Goal: Communication & Community: Answer question/provide support

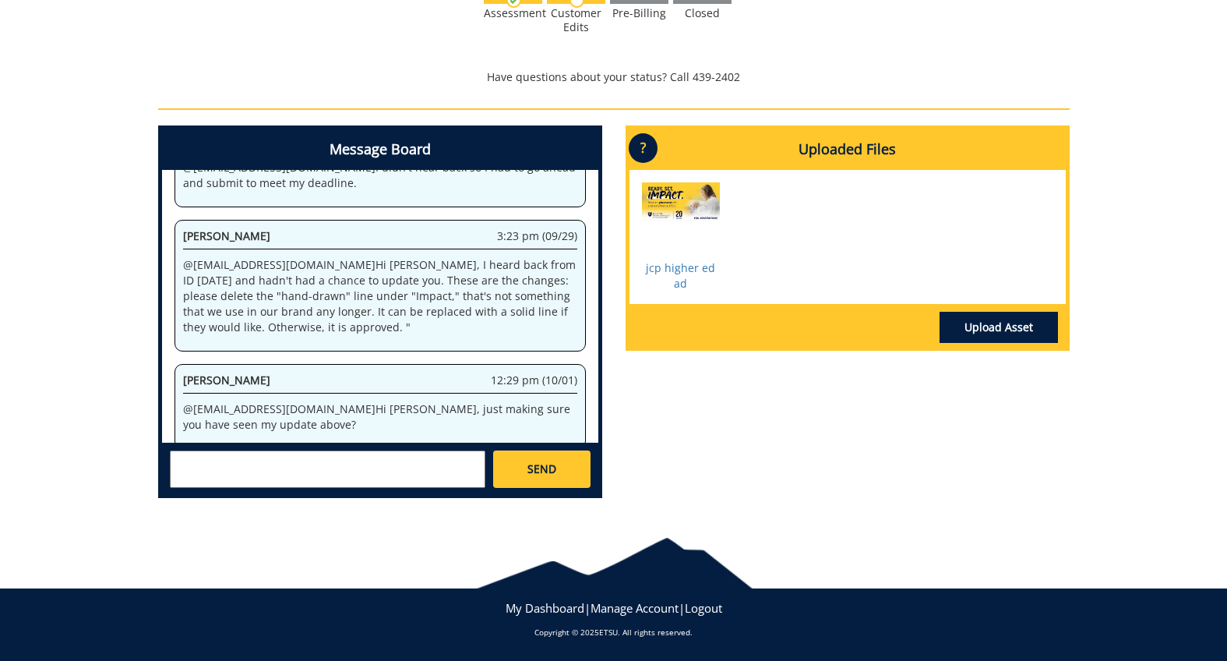
scroll to position [122, 0]
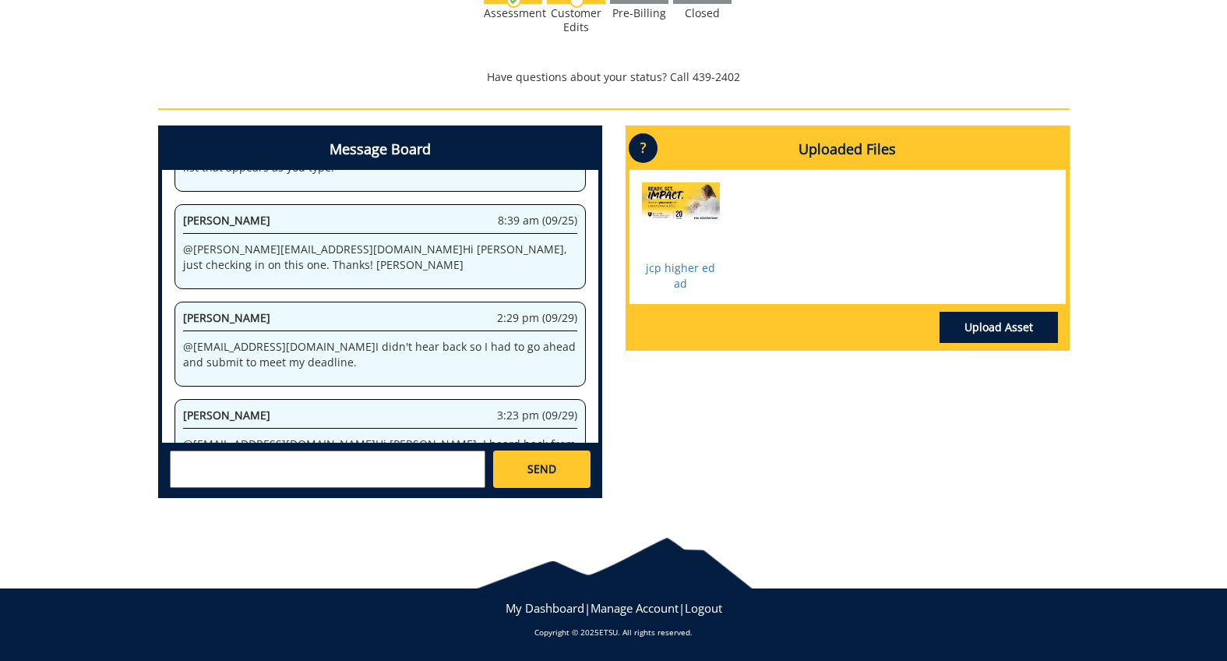
drag, startPoint x: 291, startPoint y: 356, endPoint x: 284, endPoint y: 330, distance: 27.6
click at [284, 332] on div "[PERSON_NAME] 2:29 pm (09/29) @ [EMAIL_ADDRESS][DOMAIN_NAME] I didn't hear back…" at bounding box center [379, 343] width 411 height 85
click at [288, 342] on p "@ [EMAIL_ADDRESS][DOMAIN_NAME] I didn't hear back so I had to go ahead and subm…" at bounding box center [380, 354] width 394 height 31
drag, startPoint x: 292, startPoint y: 344, endPoint x: 157, endPoint y: 323, distance: 136.5
click at [158, 323] on div "Message Board System 11:01 am (09/23) Welcome to the Project Messenger. All mes…" at bounding box center [380, 311] width 444 height 372
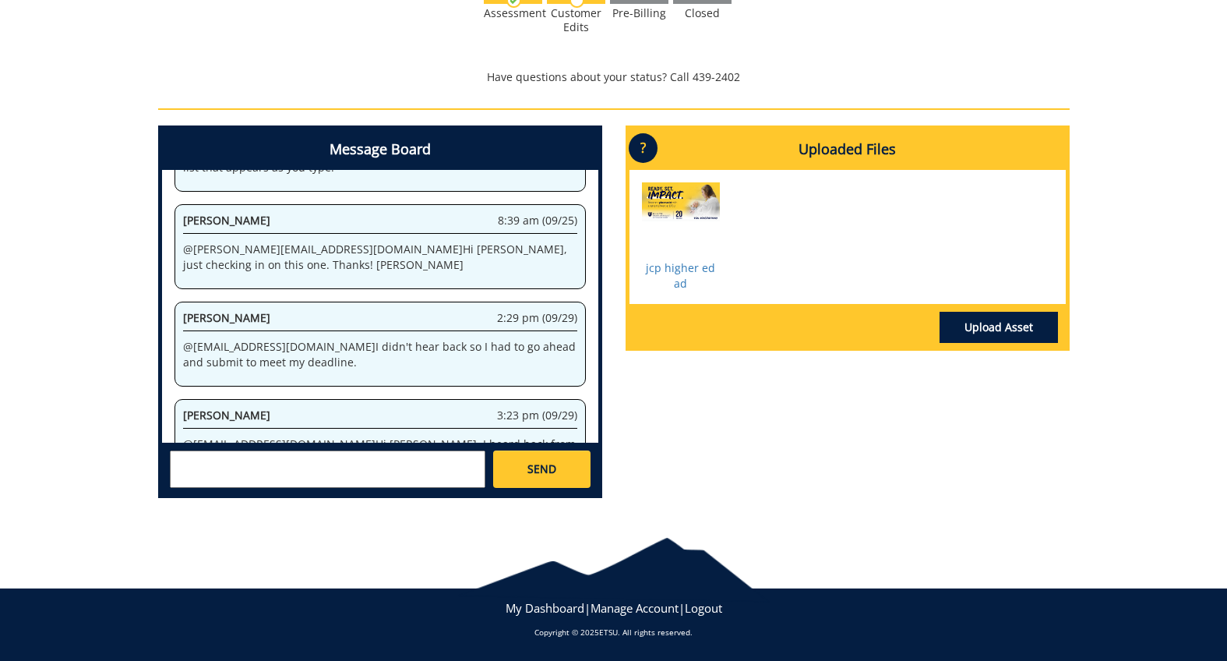
copy p "@ [EMAIL_ADDRESS][DOMAIN_NAME] I didn't hear back so I had to go ahead and subm…"
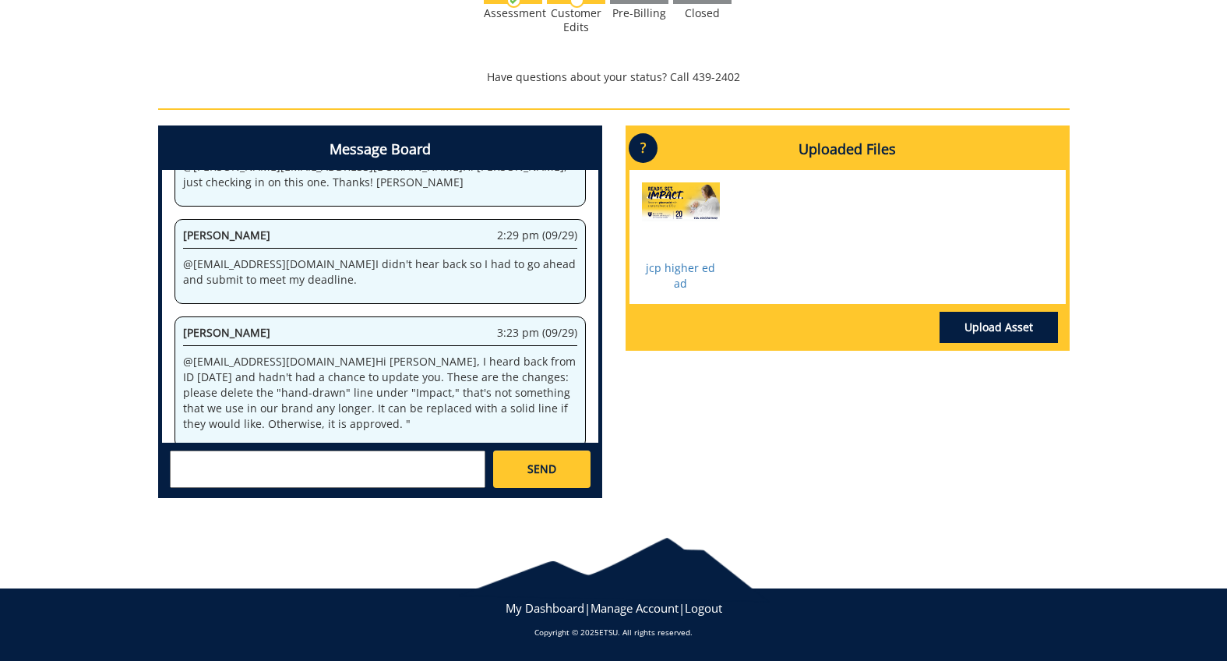
scroll to position [297, 0]
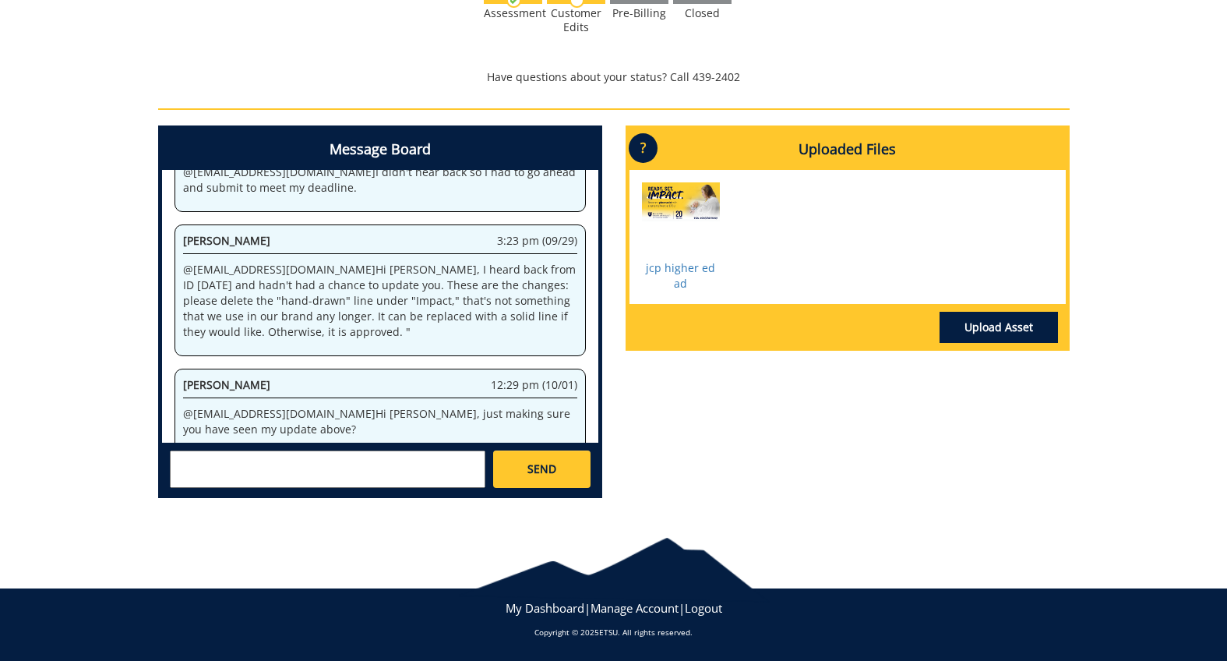
click at [422, 474] on textarea at bounding box center [327, 468] width 315 height 37
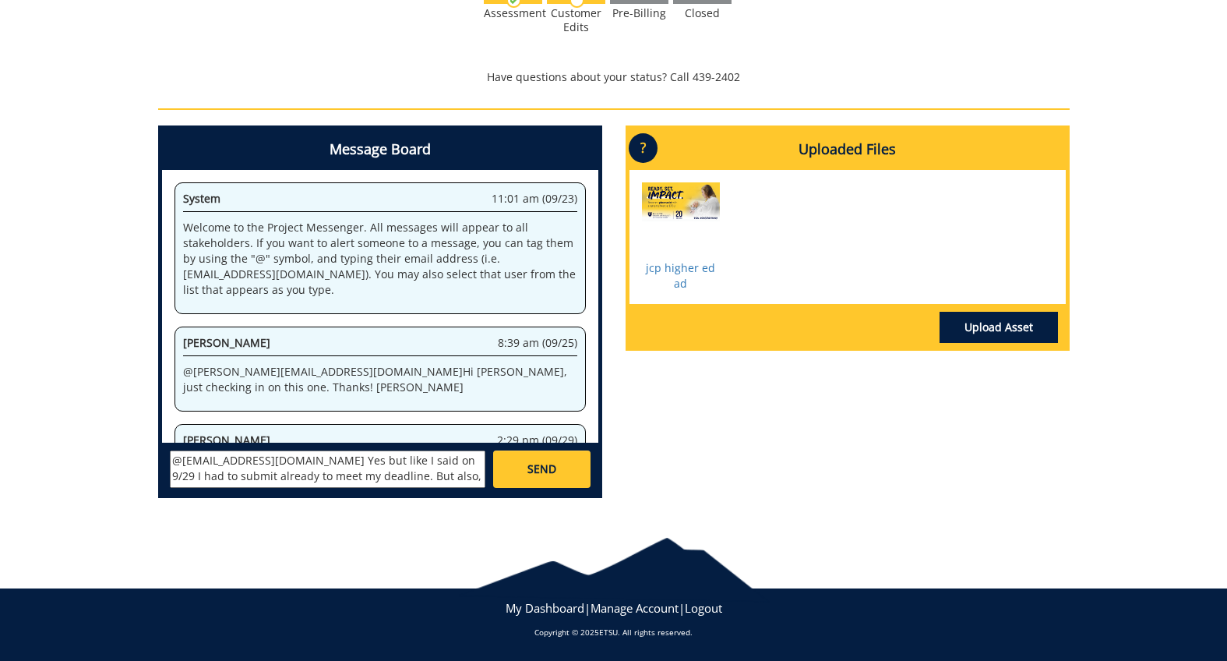
scroll to position [305, 0]
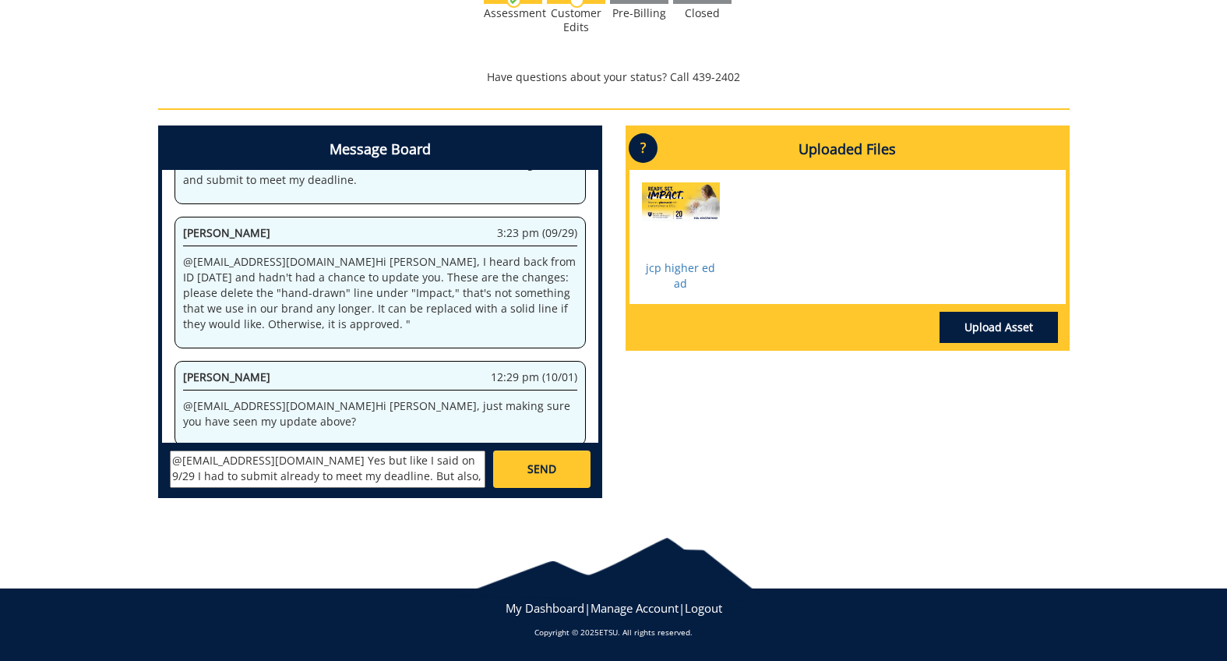
click at [340, 459] on textarea "@[EMAIL_ADDRESS][DOMAIN_NAME] Yes but like I said on 9/29 I had to submit alrea…" at bounding box center [327, 468] width 315 height 37
click at [360, 474] on textarea "@[EMAIL_ADDRESS][DOMAIN_NAME] Yes but like I said on 9/29 I had to submit alrea…" at bounding box center [327, 468] width 315 height 37
drag, startPoint x: 337, startPoint y: 478, endPoint x: 266, endPoint y: 476, distance: 70.1
click at [266, 476] on textarea "@[EMAIL_ADDRESS][DOMAIN_NAME] Yes but like I said on 9/29 I had to submit alrea…" at bounding box center [327, 468] width 315 height 37
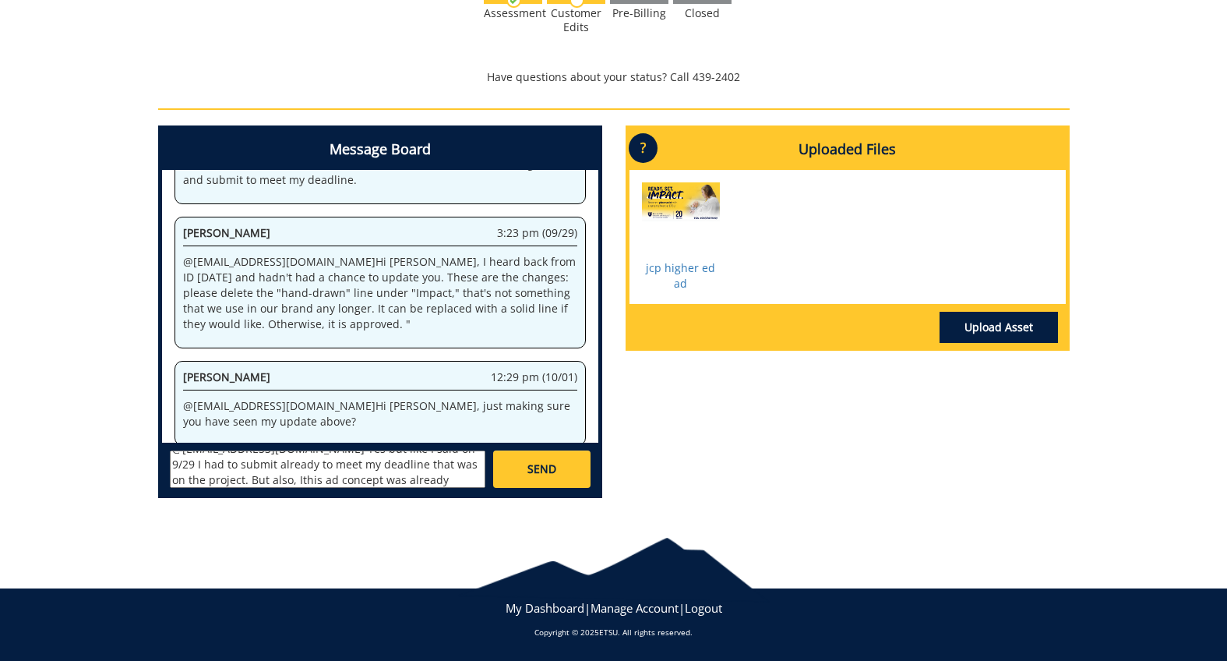
click at [266, 481] on textarea "@[EMAIL_ADDRESS][DOMAIN_NAME] Yes but like I said on 9/29 I had to submit alrea…" at bounding box center [327, 468] width 315 height 37
click at [263, 480] on textarea "@[EMAIL_ADDRESS][DOMAIN_NAME] Yes but like I said on 9/29 I had to submit alrea…" at bounding box center [327, 468] width 315 height 37
click at [420, 479] on textarea "@[EMAIL_ADDRESS][DOMAIN_NAME] Yes but like I said on 9/29 I had to submit alrea…" at bounding box center [327, 468] width 315 height 37
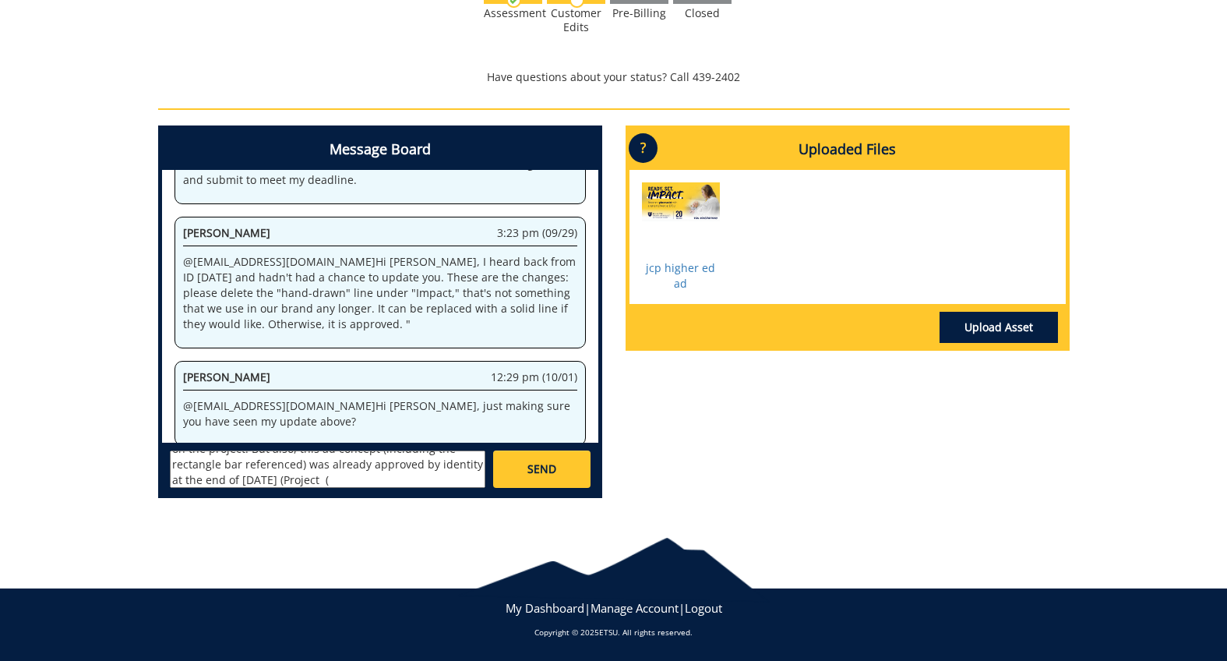
paste textarea "251895-A"
click at [172, 476] on textarea "@[EMAIL_ADDRESS][DOMAIN_NAME] Yes but like I said on 9/29 I had to submit alrea…" at bounding box center [327, 468] width 315 height 37
click at [281, 462] on textarea "@[EMAIL_ADDRESS][DOMAIN_NAME] Yes but like I said on 9/29 I had to submit alrea…" at bounding box center [327, 468] width 315 height 37
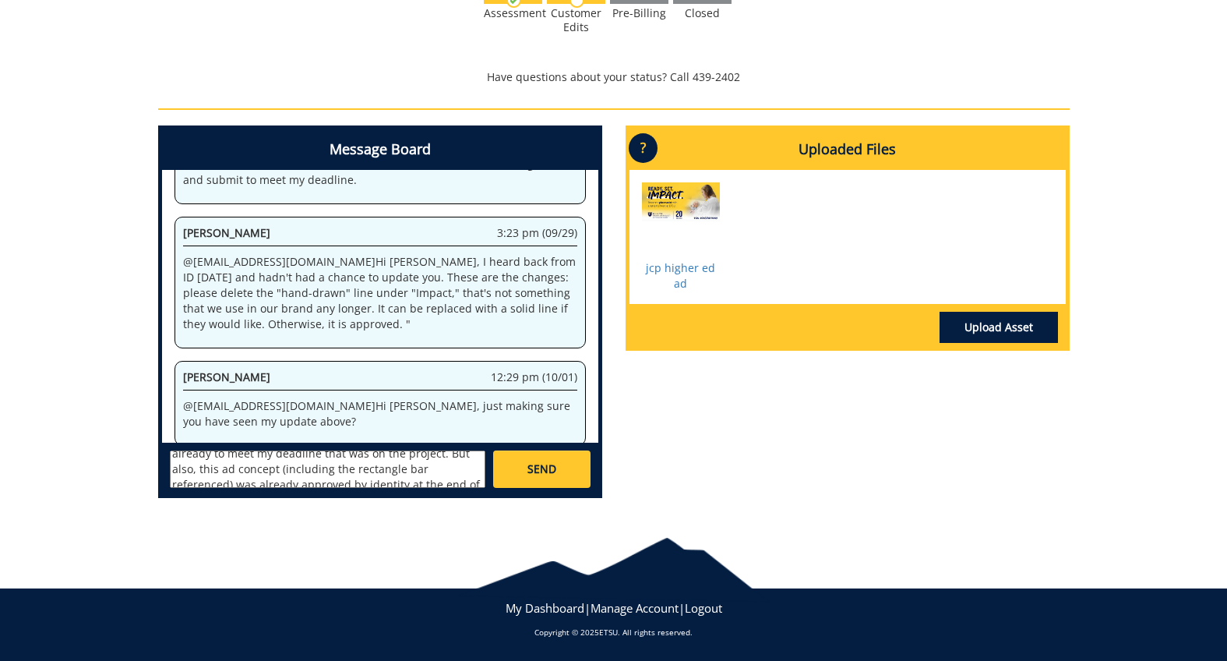
scroll to position [45, 0]
type textarea "@[EMAIL_ADDRESS][DOMAIN_NAME] @[EMAIL_ADDRESS][DOMAIN_NAME] Yes but like I said…"
click at [556, 467] on link "SEND" at bounding box center [541, 468] width 97 height 37
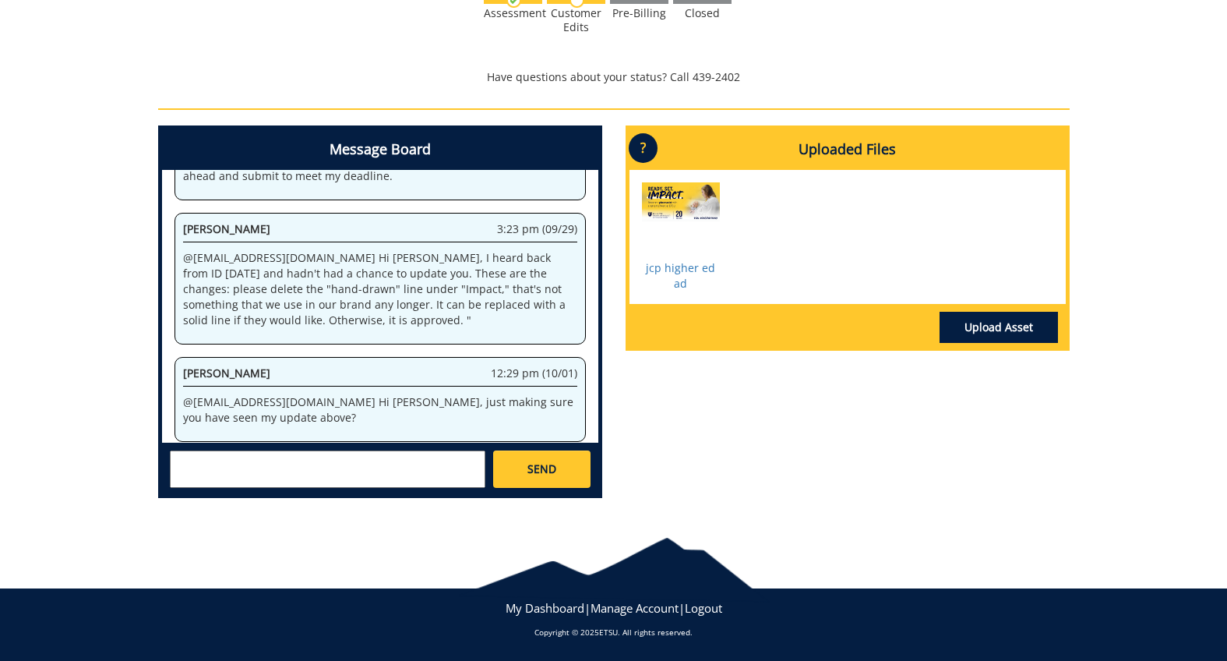
scroll to position [4593, 0]
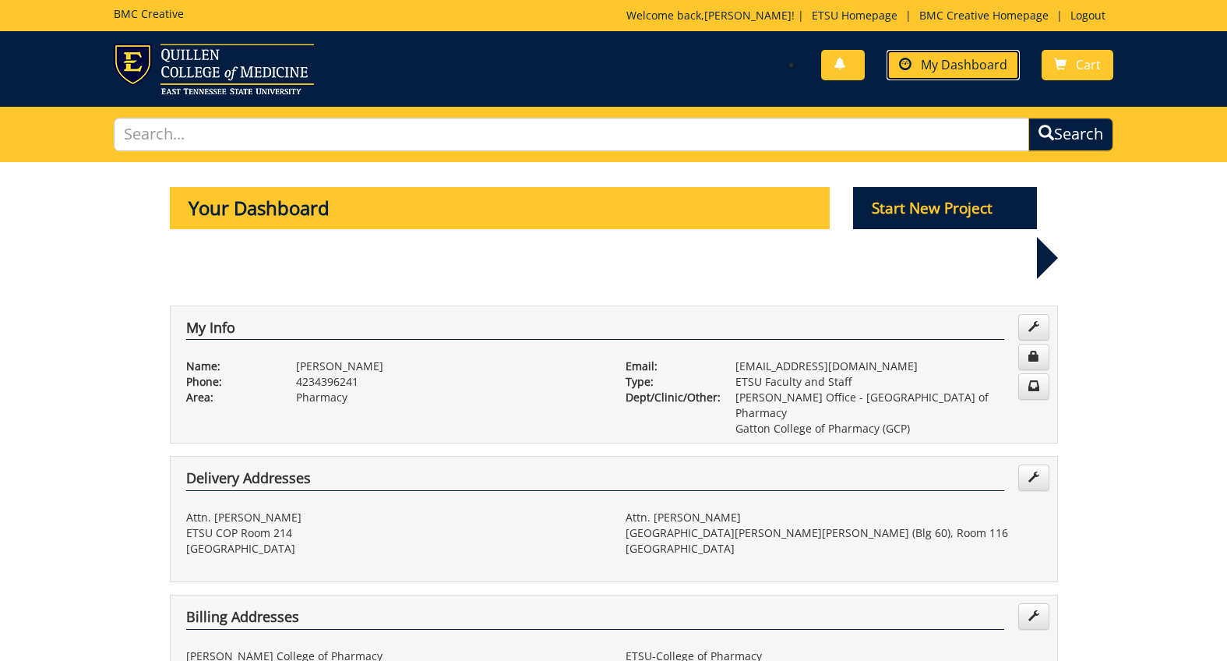
click at [946, 74] on link "My Dashboard" at bounding box center [952, 65] width 133 height 30
click at [972, 70] on span "My Dashboard" at bounding box center [964, 64] width 86 height 17
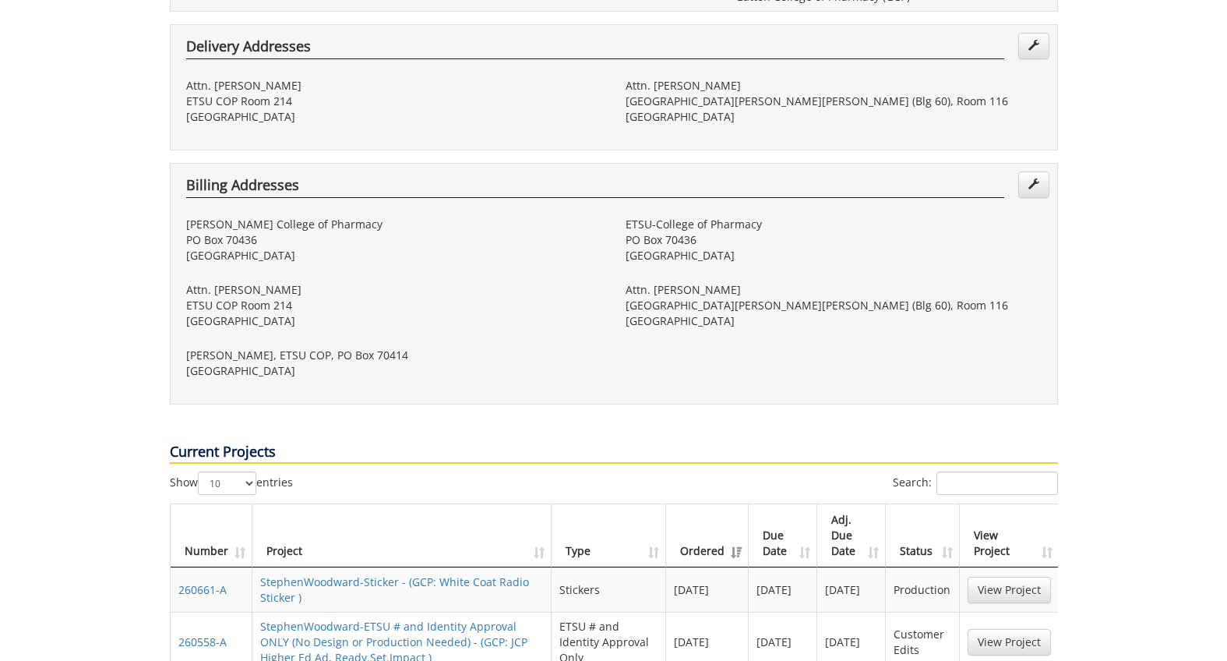
scroll to position [819, 0]
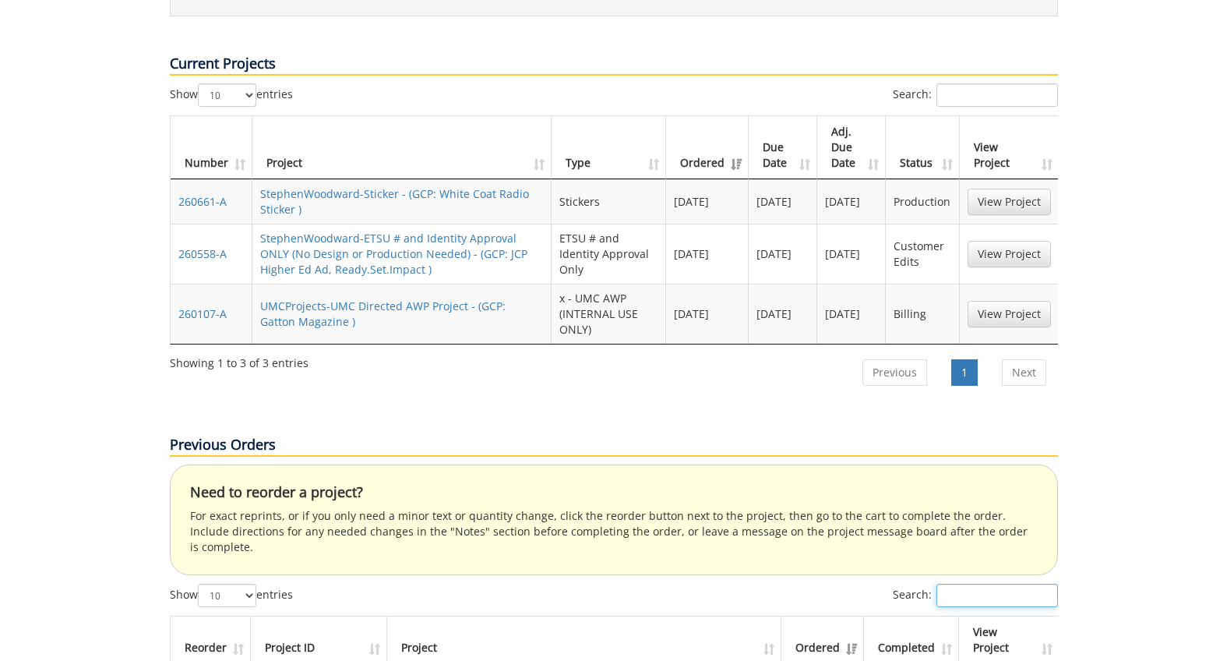
click at [992, 583] on input "Search:" at bounding box center [997, 594] width 122 height 23
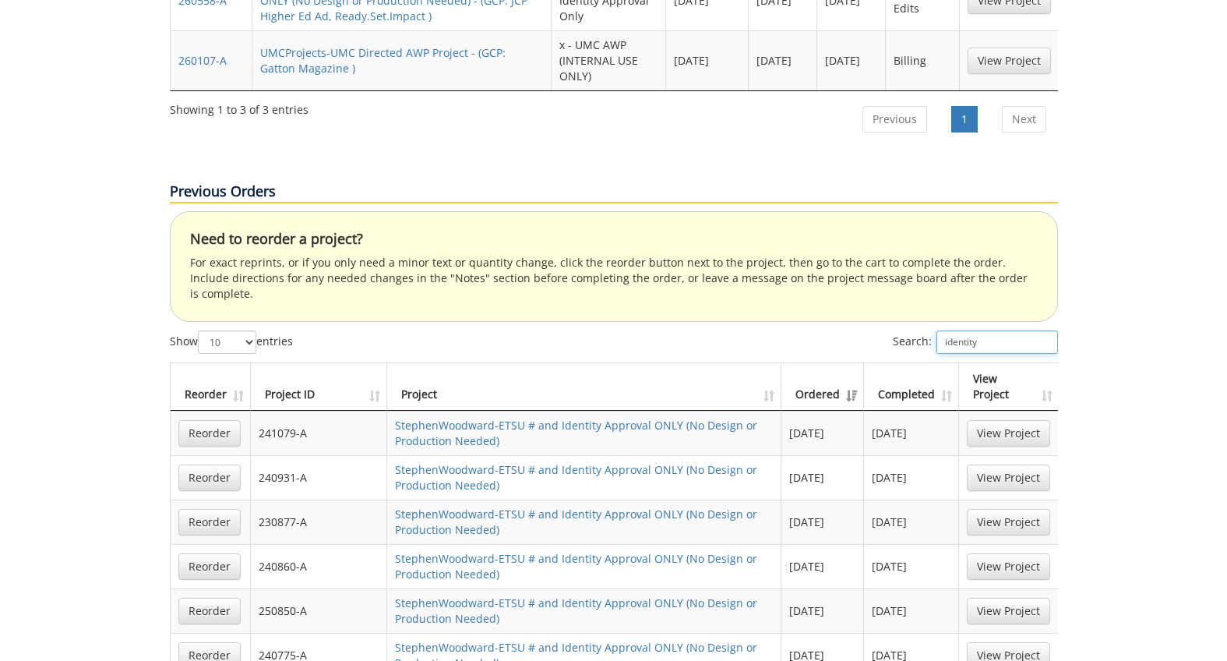
scroll to position [1077, 0]
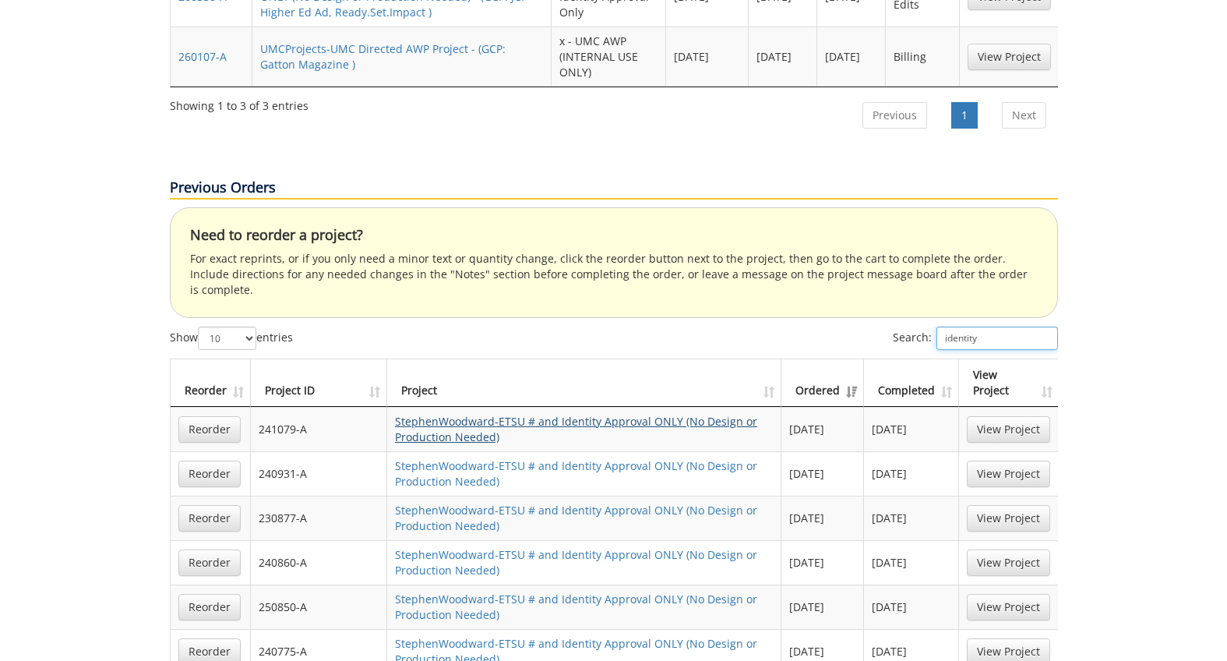
type input "identity"
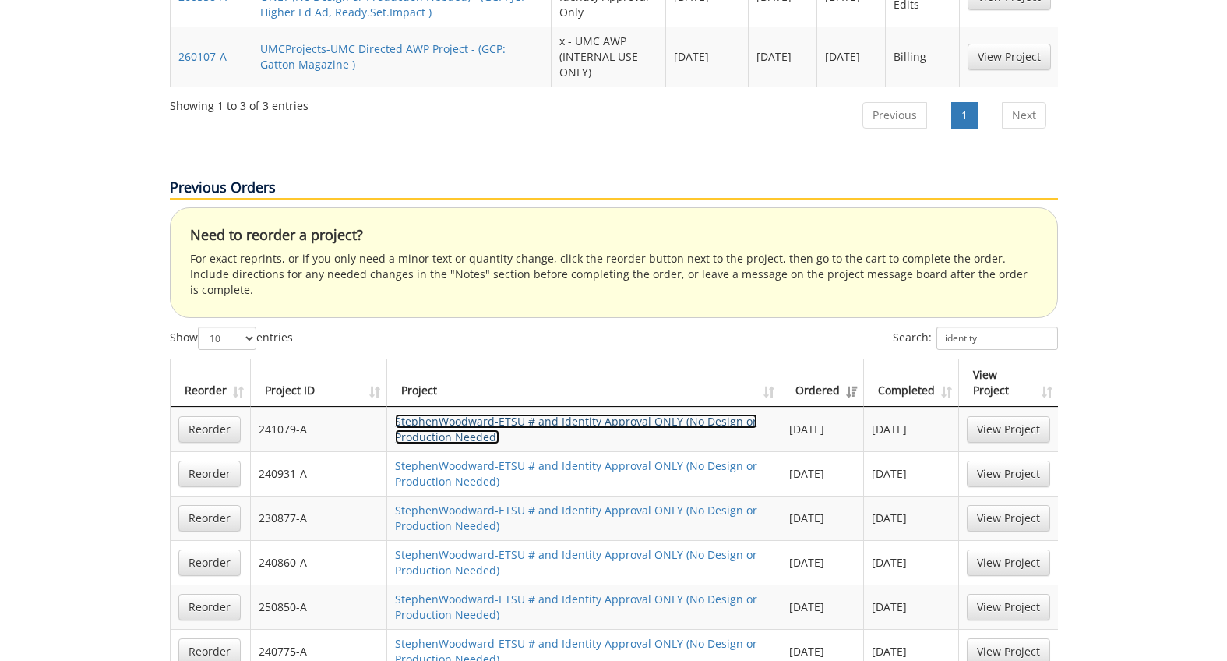
click at [636, 414] on link "StephenWoodward-ETSU # and Identity Approval ONLY (No Design or Production Need…" at bounding box center [576, 429] width 362 height 30
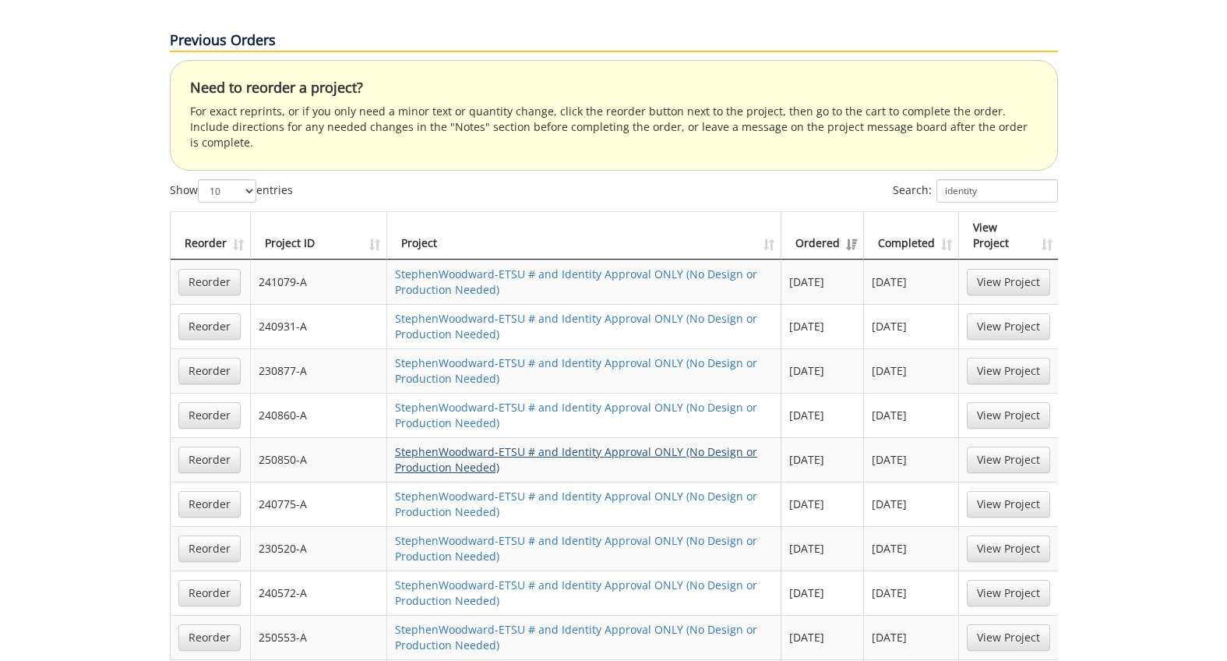
scroll to position [1376, 0]
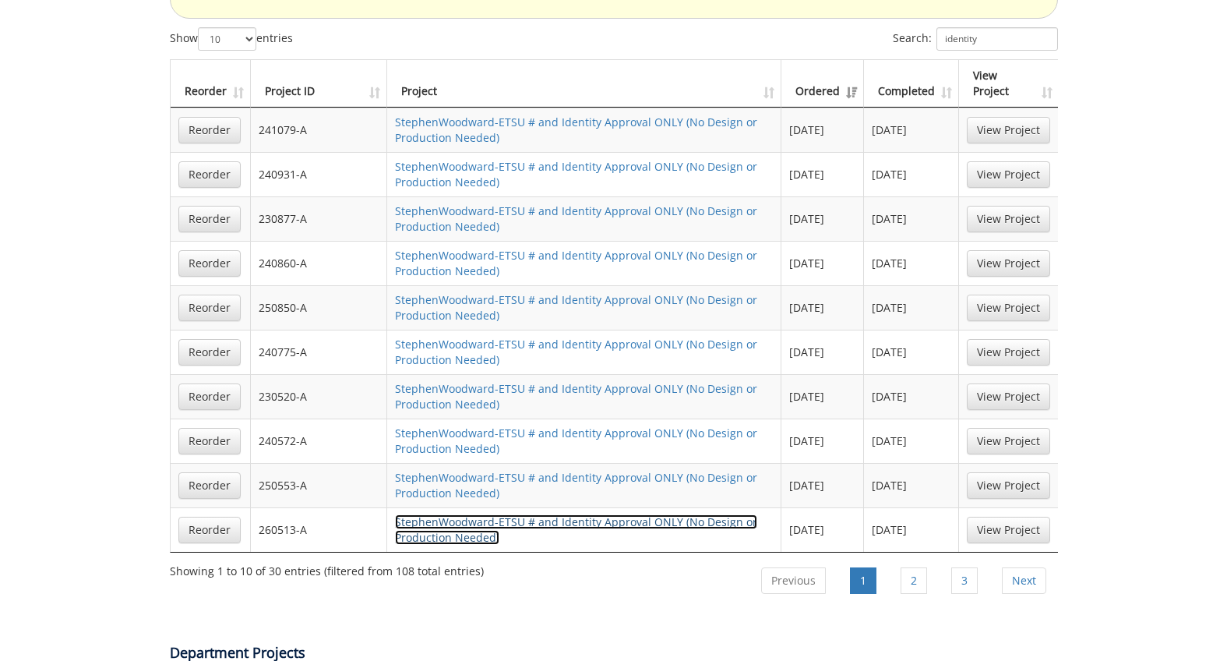
click at [640, 514] on link "StephenWoodward-ETSU # and Identity Approval ONLY (No Design or Production Need…" at bounding box center [576, 529] width 362 height 30
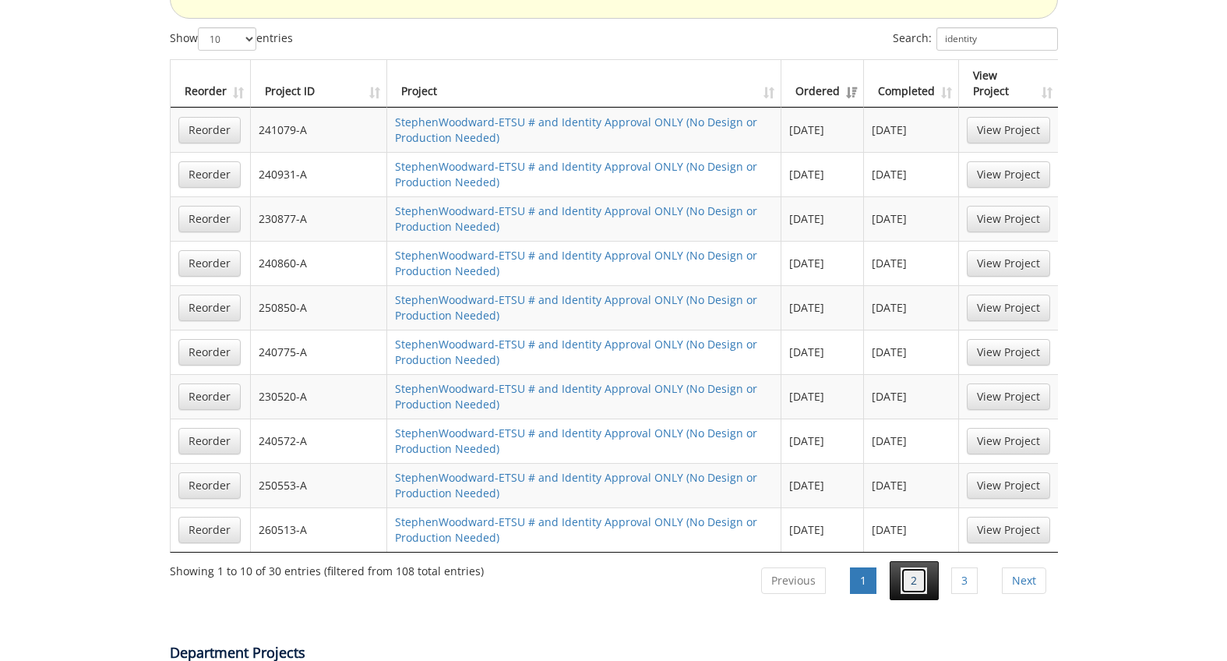
click at [916, 567] on link "2" at bounding box center [914, 580] width 26 height 26
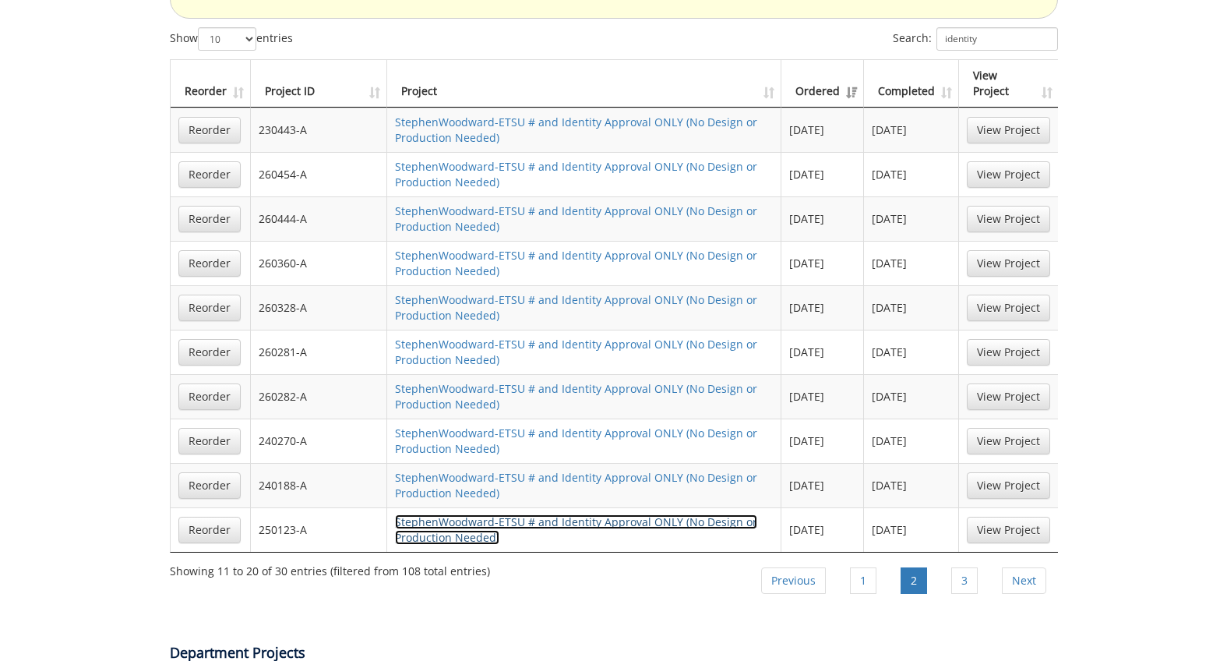
drag, startPoint x: 707, startPoint y: 456, endPoint x: 739, endPoint y: 375, distance: 87.4
click at [770, 344] on tbody at bounding box center [615, 330] width 888 height 444
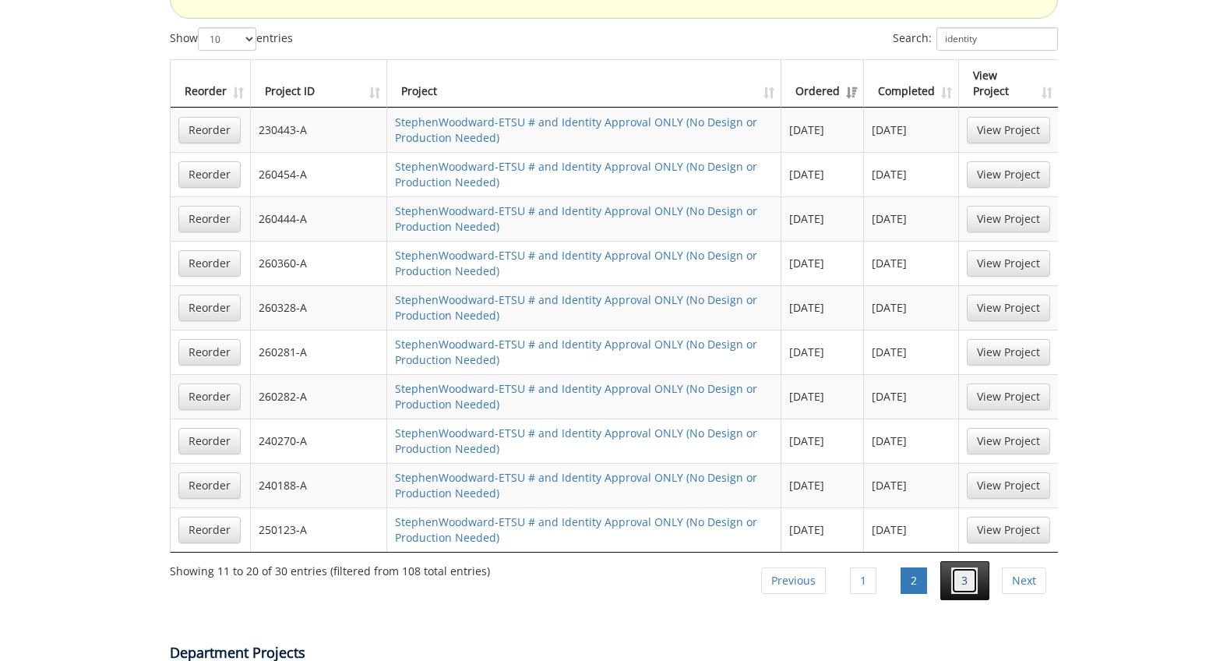
click at [971, 567] on link "3" at bounding box center [964, 580] width 26 height 26
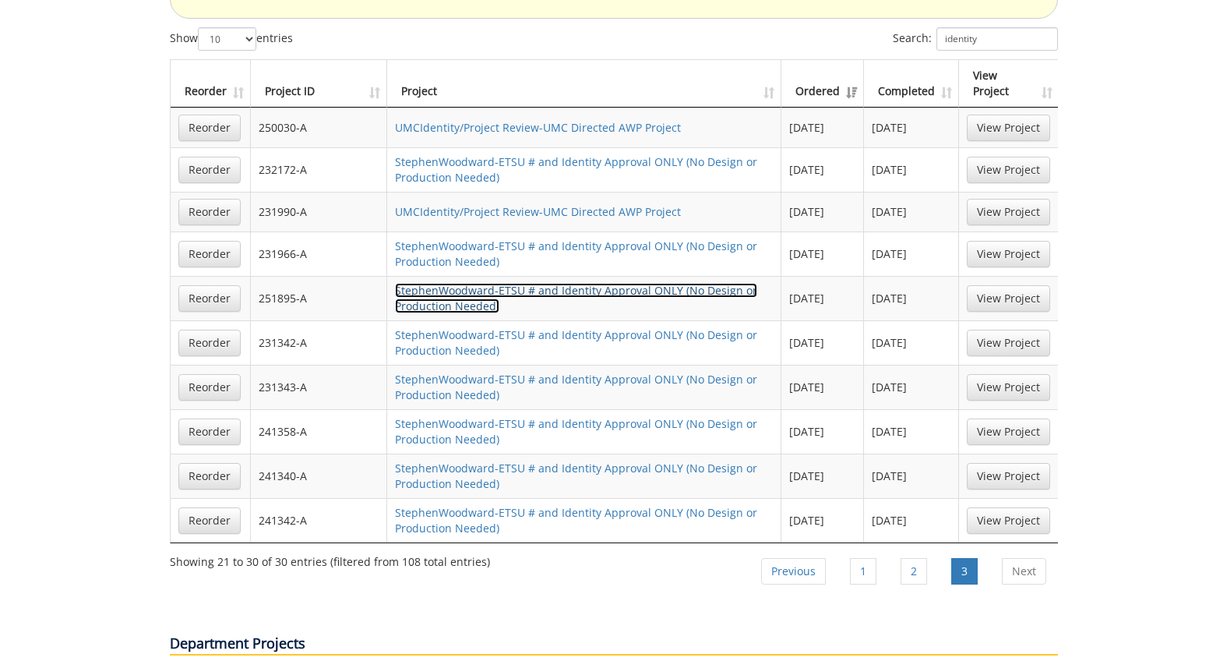
click at [682, 283] on link "StephenWoodward-ETSU # and Identity Approval ONLY (No Design or Production Need…" at bounding box center [576, 298] width 362 height 30
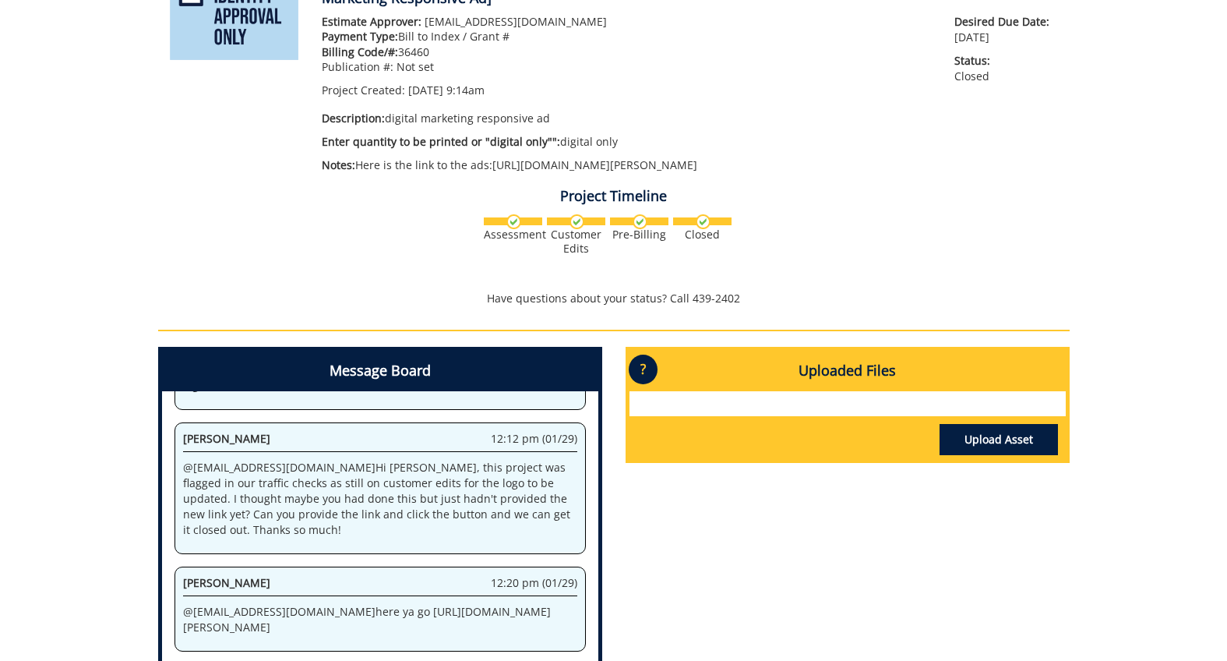
scroll to position [266, 0]
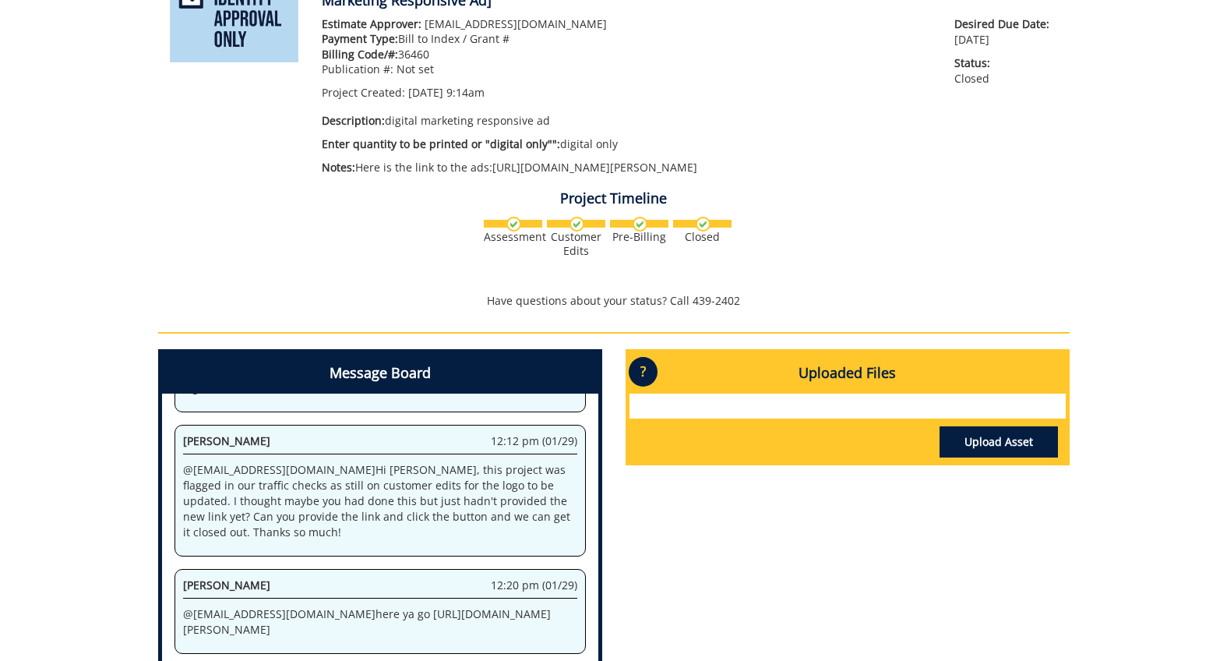
drag, startPoint x: 735, startPoint y: 182, endPoint x: 520, endPoint y: 173, distance: 215.2
click at [520, 173] on p "Notes: Here is the link to the ads:[URL][DOMAIN_NAME][PERSON_NAME]" at bounding box center [627, 168] width 610 height 16
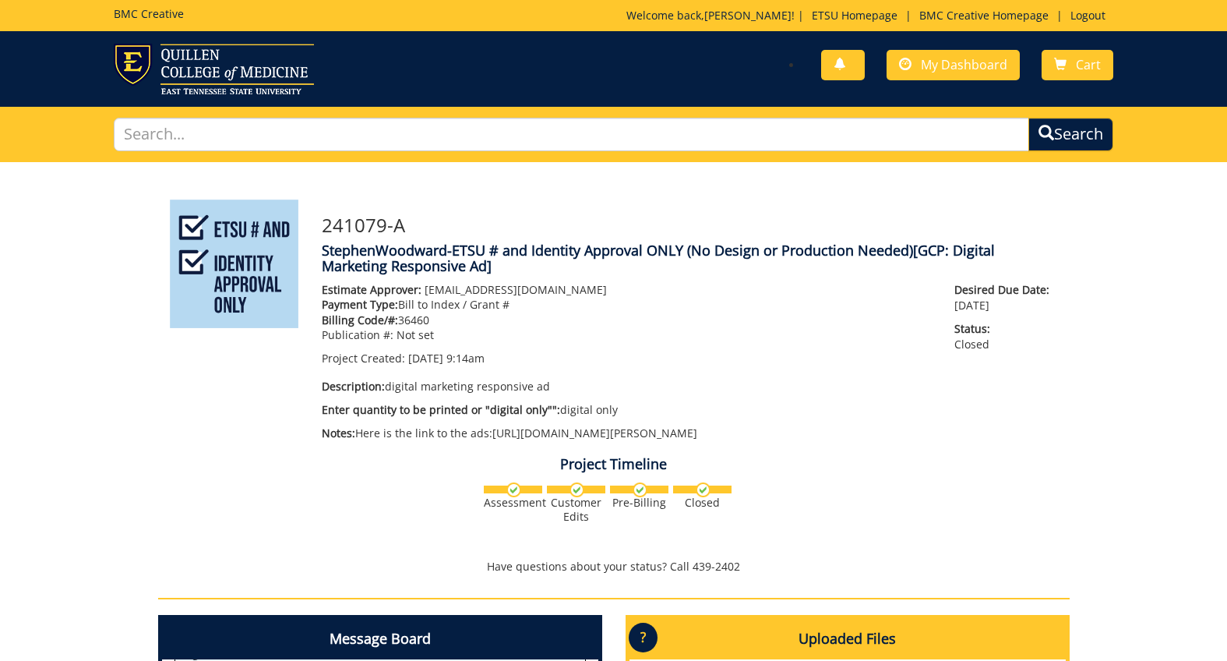
scroll to position [0, 0]
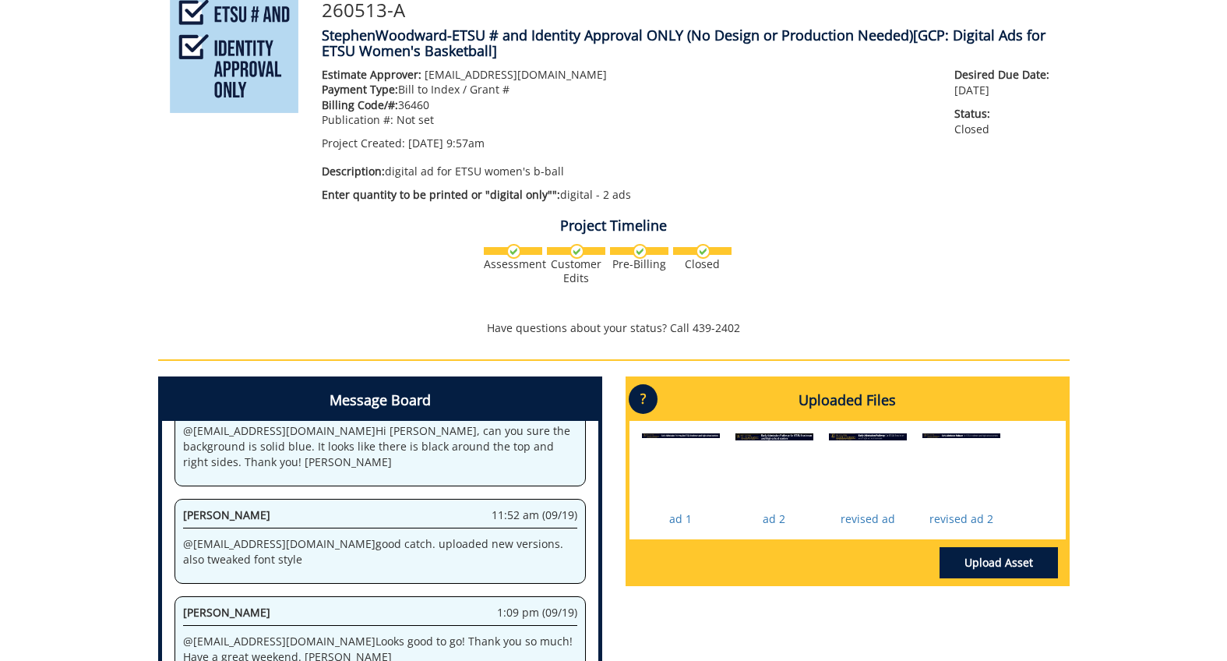
scroll to position [460, 0]
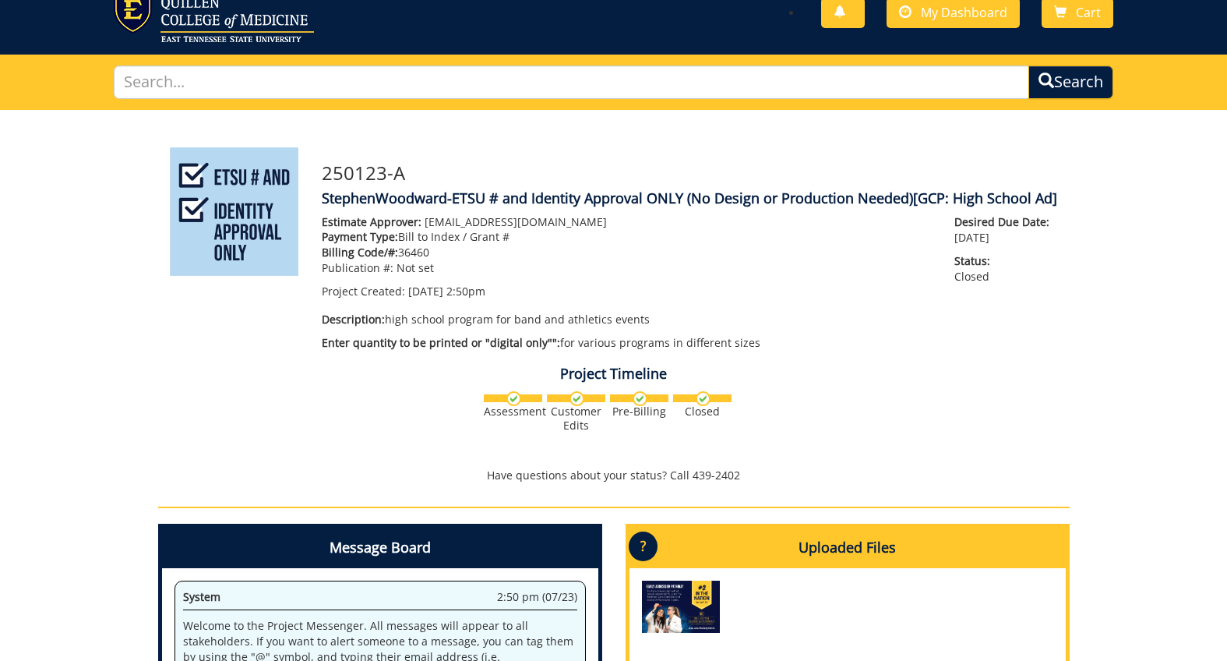
scroll to position [450, 0]
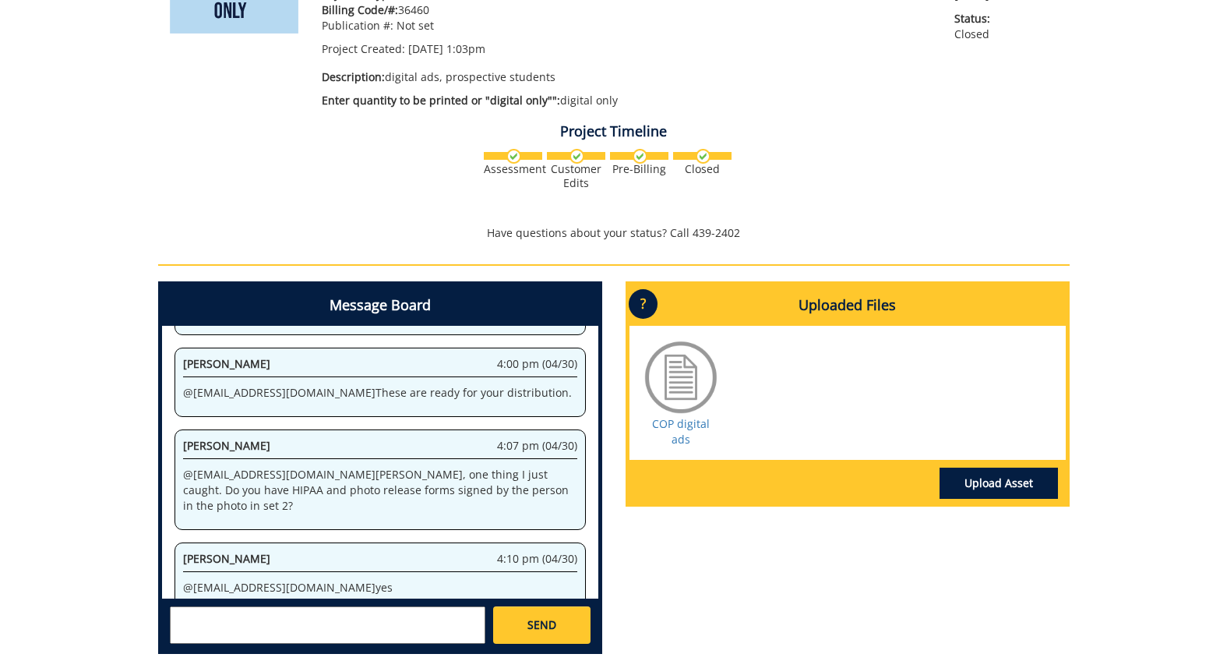
scroll to position [279, 0]
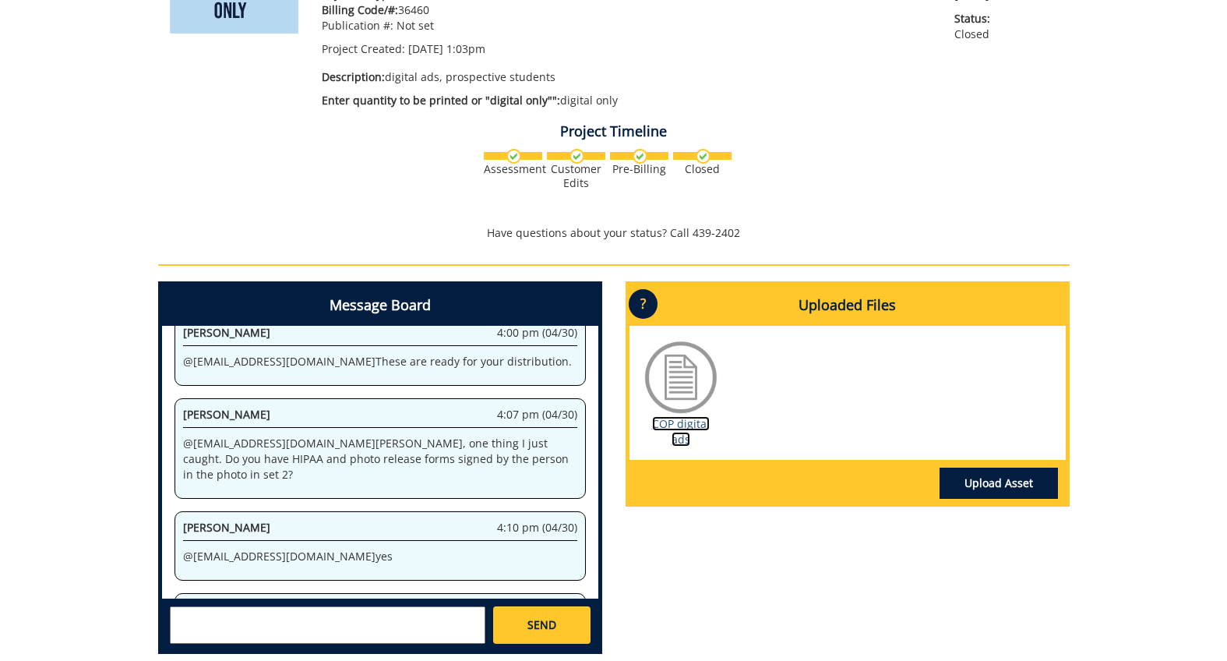
click at [685, 421] on link "COP digital ads" at bounding box center [681, 431] width 58 height 30
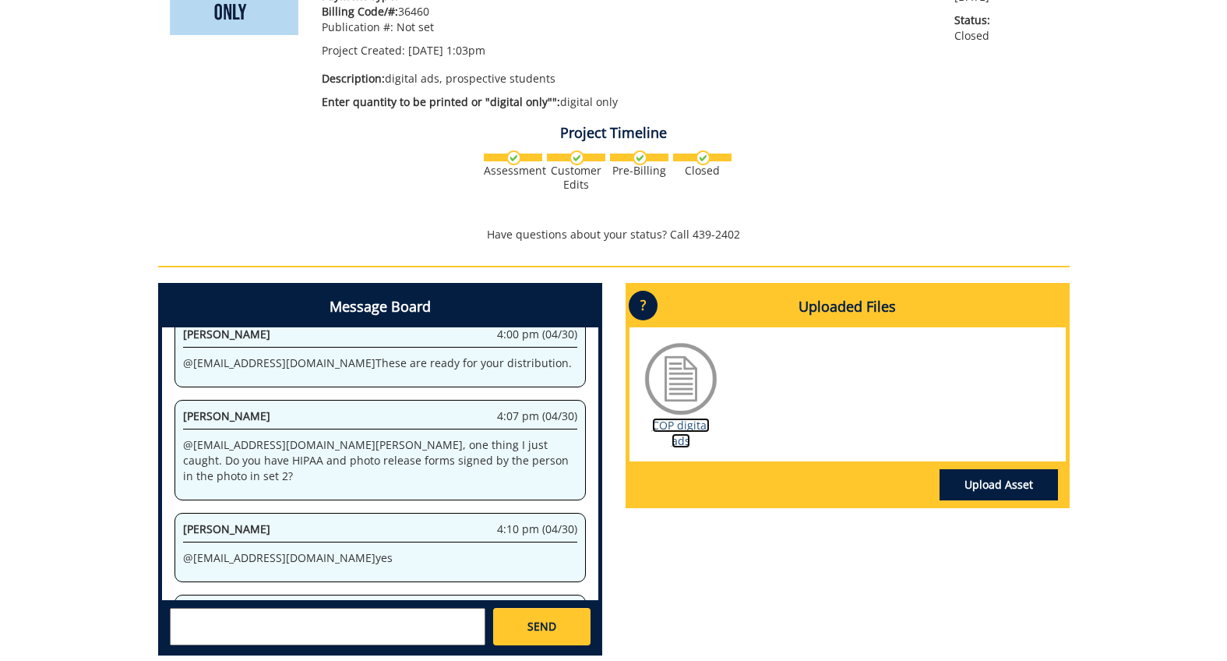
scroll to position [0, 0]
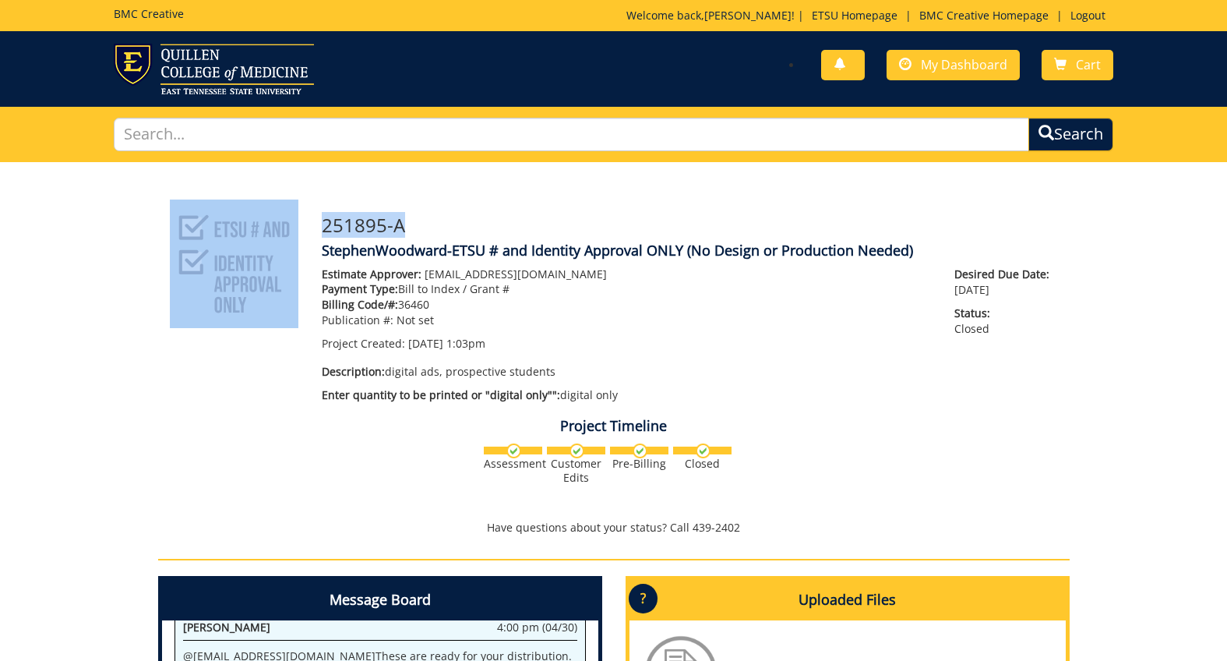
drag, startPoint x: 329, startPoint y: 227, endPoint x: 306, endPoint y: 227, distance: 22.6
click at [306, 227] on div "251895-A StephenWoodward-ETSU # and Identity Approval ONLY (No Design or Produc…" at bounding box center [613, 580] width 911 height 762
copy div "251895-A"
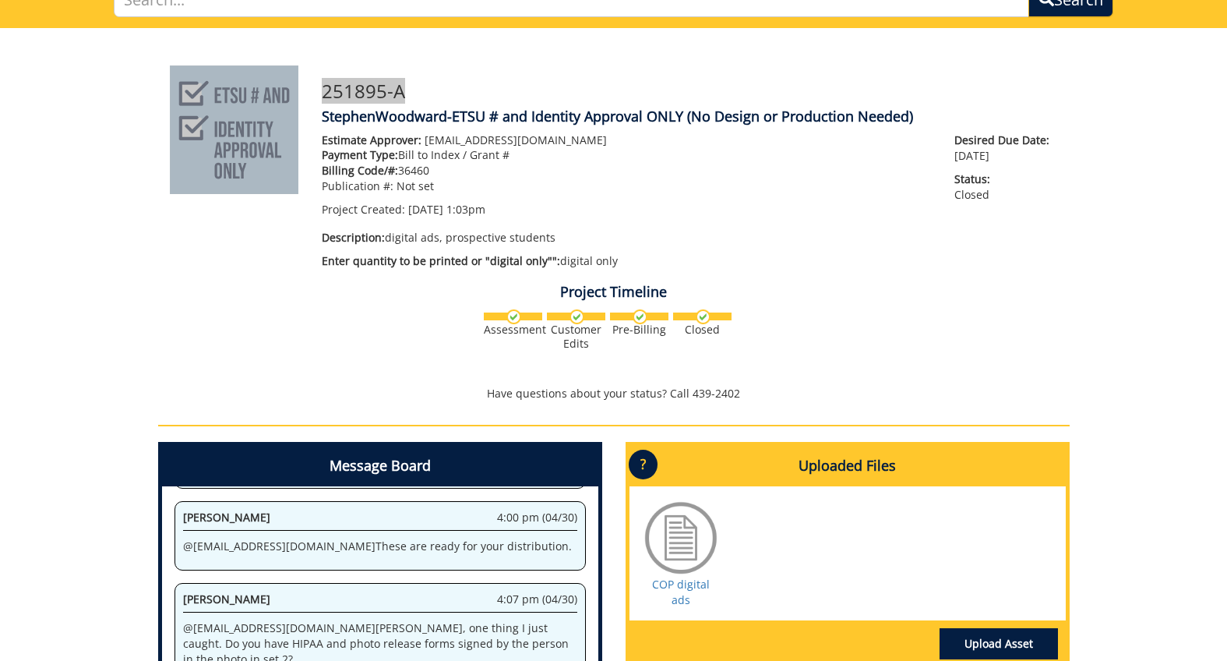
scroll to position [255, 0]
